Goal: Transaction & Acquisition: Download file/media

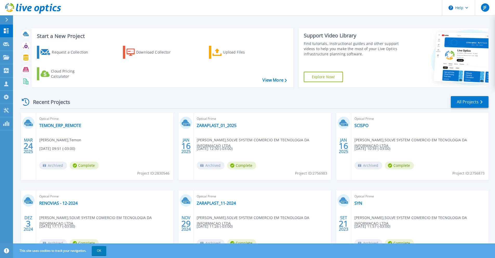
click at [11, 20] on div at bounding box center [9, 19] width 8 height 9
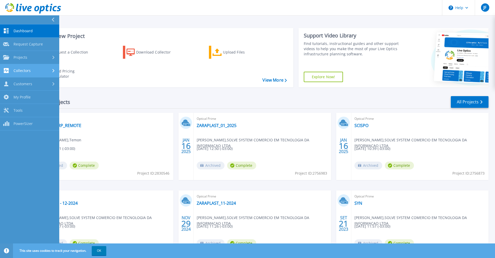
click at [47, 71] on div "Collectors" at bounding box center [29, 70] width 53 height 5
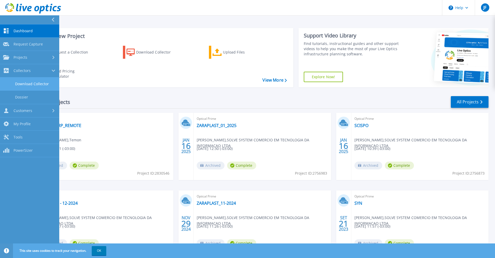
click at [41, 80] on link "Download Collector" at bounding box center [29, 83] width 59 height 13
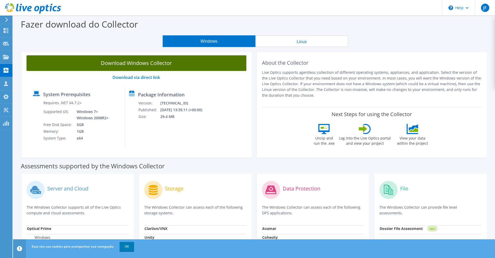
click at [143, 68] on link "Download Windows Collector" at bounding box center [137, 63] width 220 height 16
